Goal: Find specific page/section: Find specific page/section

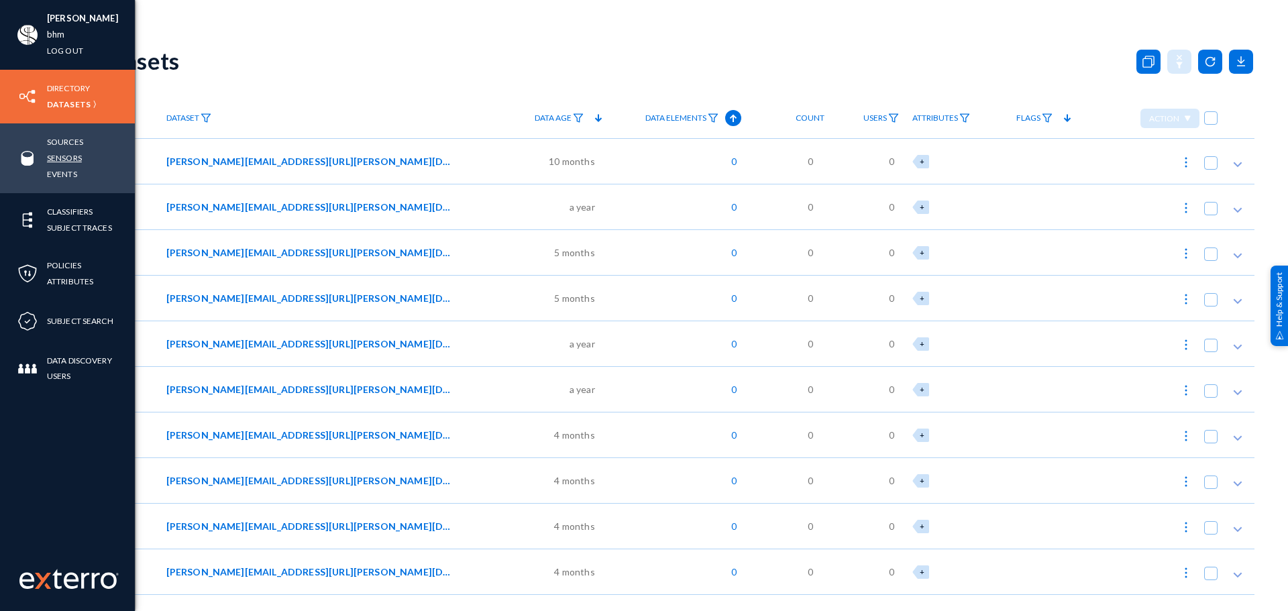
click at [62, 159] on link "Sensors" at bounding box center [64, 157] width 35 height 15
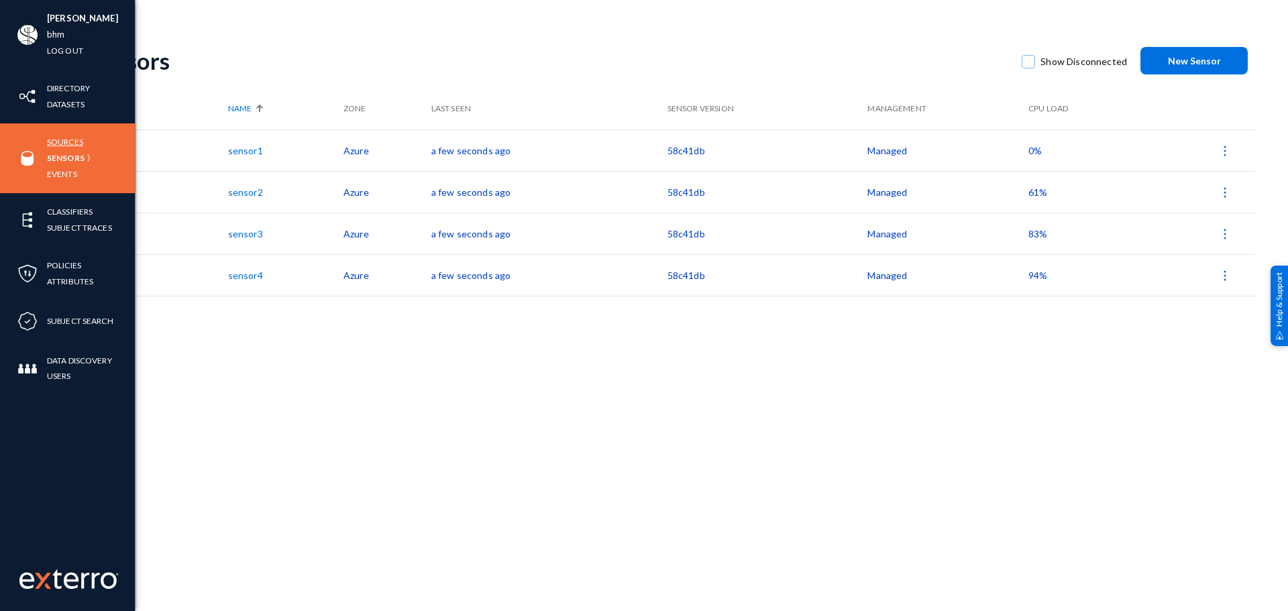
click at [66, 139] on link "Sources" at bounding box center [65, 141] width 36 height 15
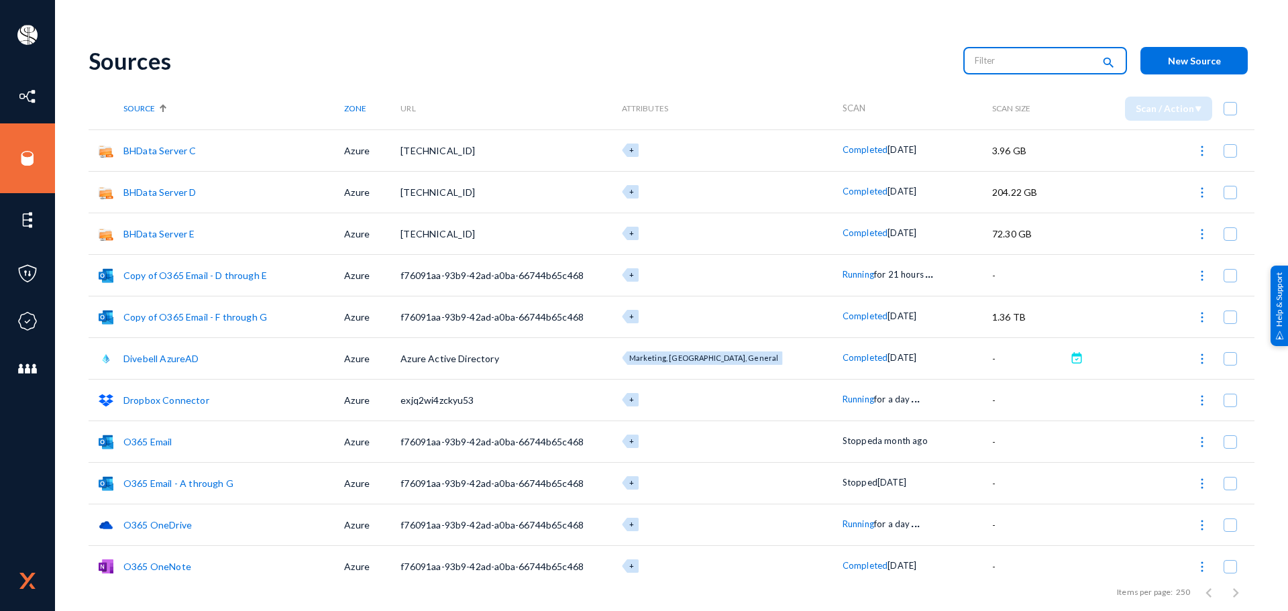
click at [984, 59] on input "text" at bounding box center [1033, 60] width 118 height 20
type input "running"
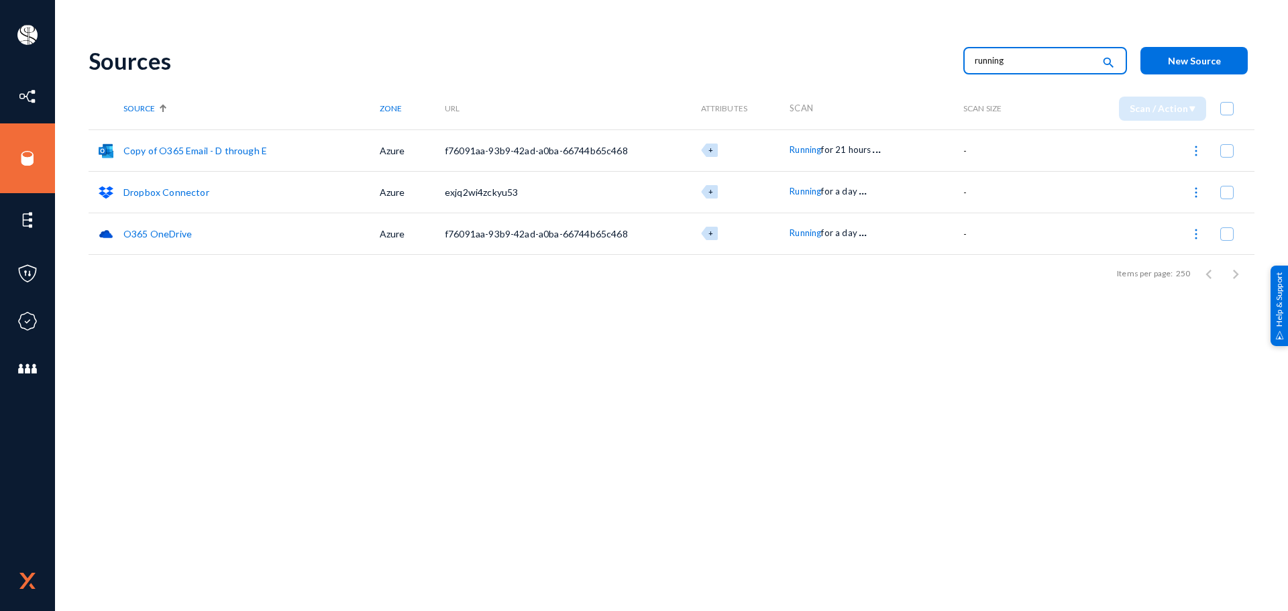
click at [1025, 61] on input "running" at bounding box center [1033, 60] width 118 height 20
type input "failed"
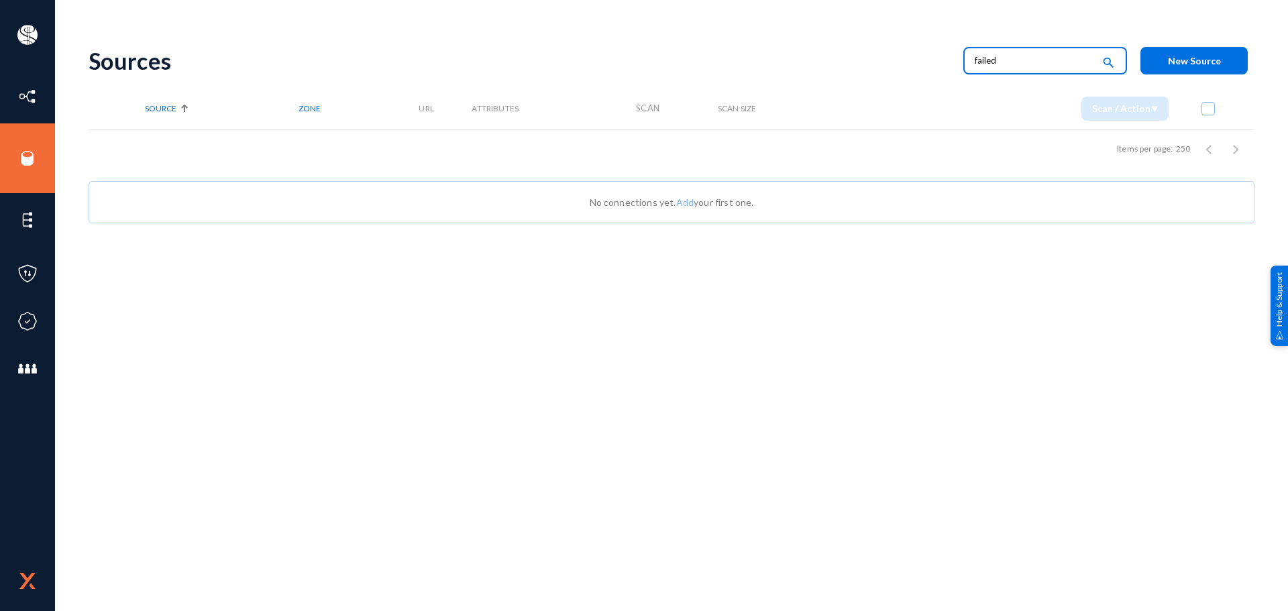
click at [1025, 61] on input "failed" at bounding box center [1033, 60] width 118 height 20
type input "failed"
click at [1015, 61] on input "failed" at bounding box center [1033, 60] width 118 height 20
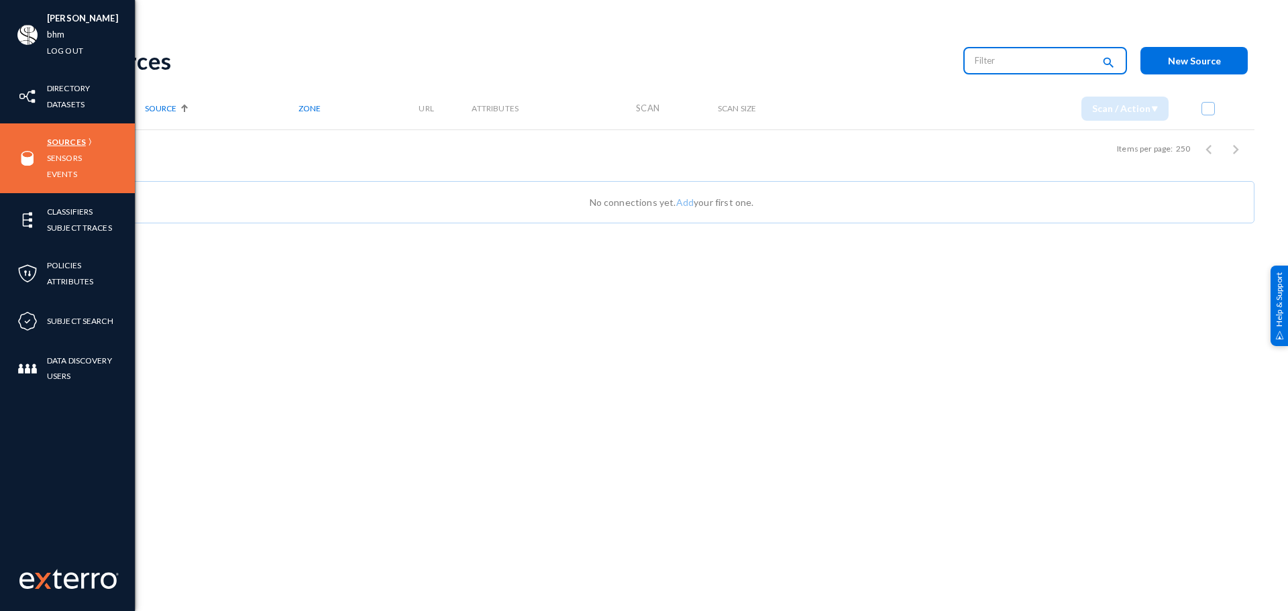
click at [67, 143] on link "Sources" at bounding box center [66, 141] width 39 height 15
click at [62, 154] on link "Sensors" at bounding box center [64, 157] width 35 height 15
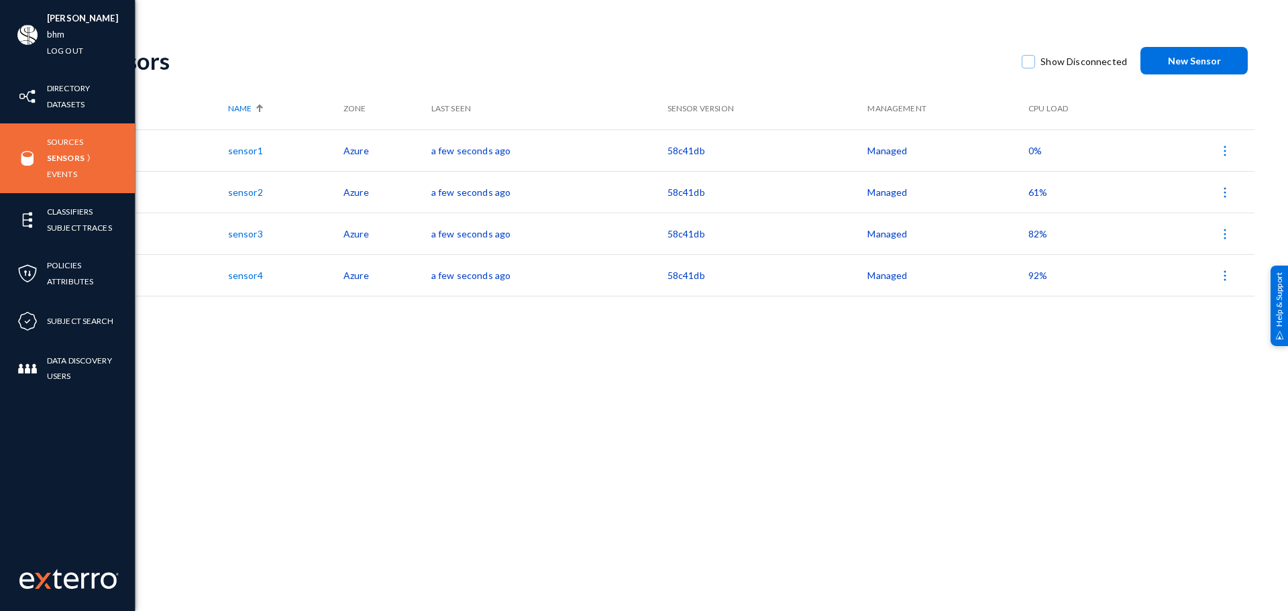
click at [72, 133] on div "Sources Sensors Events" at bounding box center [67, 158] width 135 height 70
click at [72, 140] on link "Sources" at bounding box center [65, 141] width 36 height 15
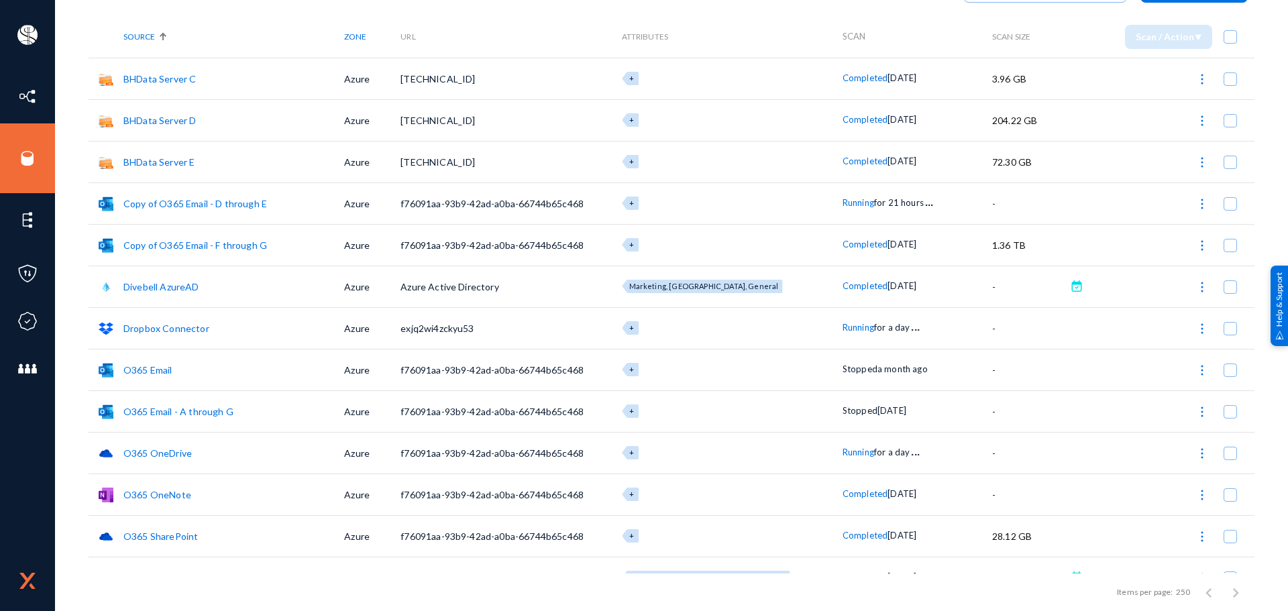
scroll to position [97, 0]
